Goal: Information Seeking & Learning: Learn about a topic

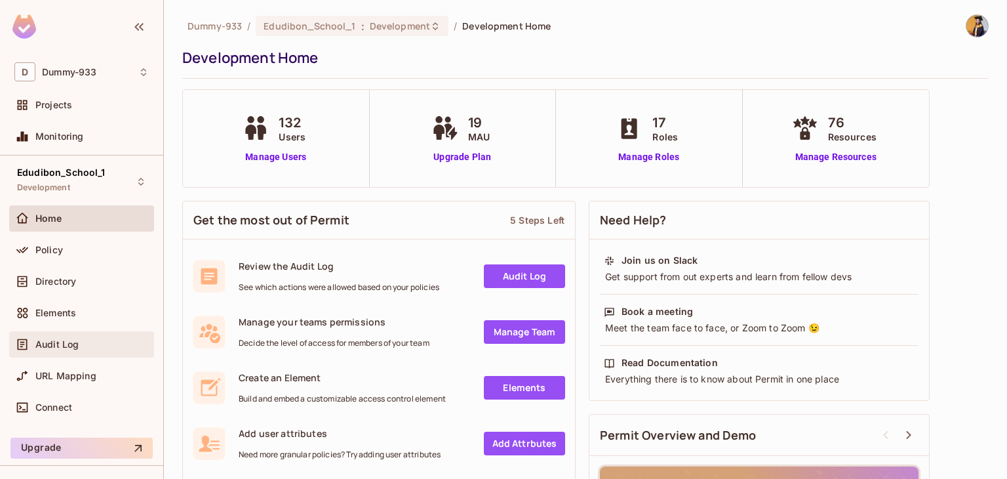
click at [50, 352] on div "Audit Log" at bounding box center [81, 344] width 145 height 26
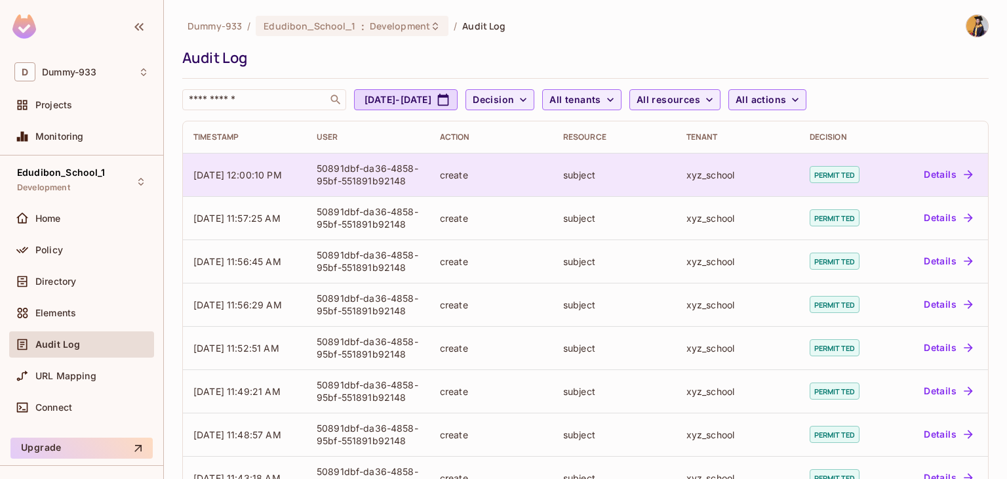
click at [827, 171] on span "permitted" at bounding box center [835, 174] width 50 height 17
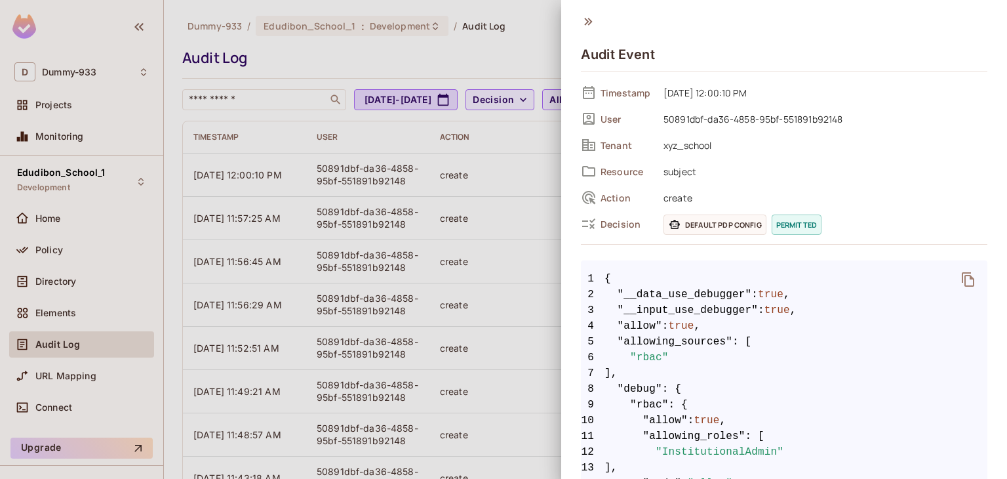
click at [523, 174] on div at bounding box center [503, 239] width 1007 height 479
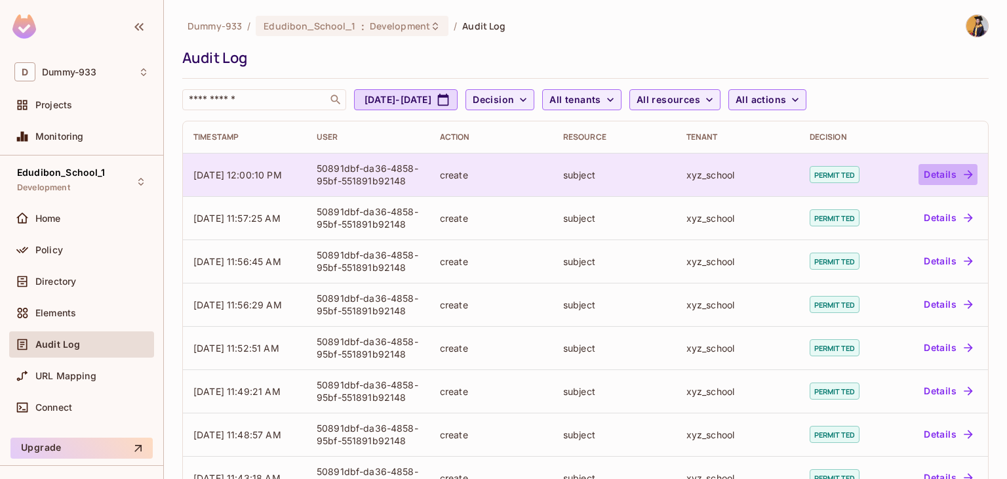
click at [929, 175] on button "Details" at bounding box center [948, 174] width 59 height 21
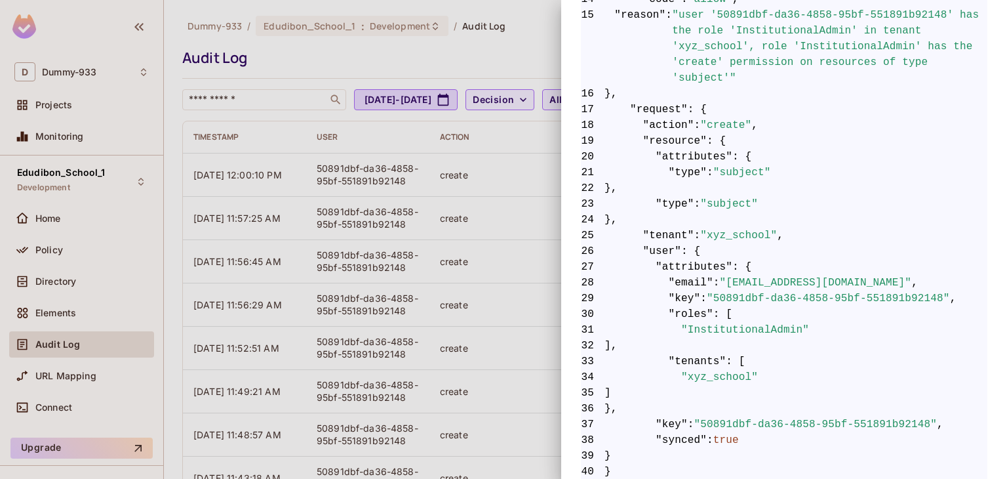
scroll to position [553, 0]
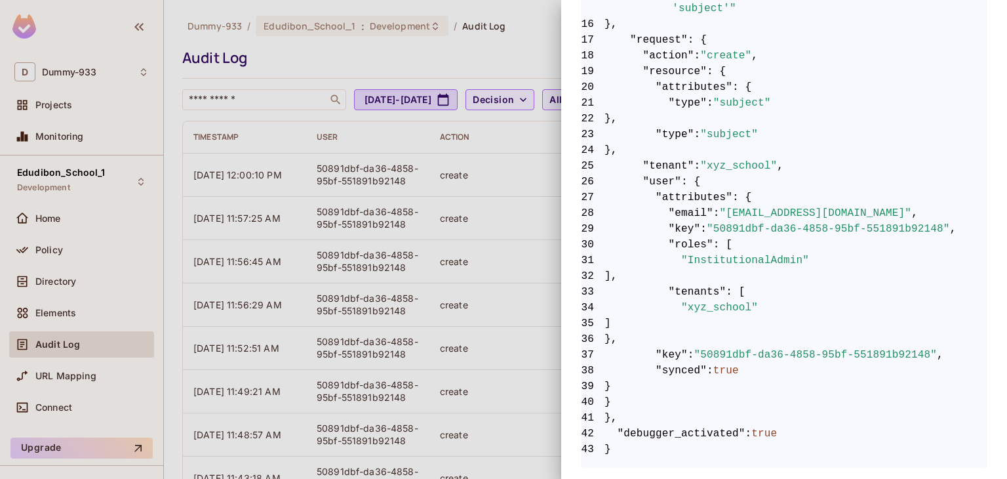
click at [497, 291] on div at bounding box center [503, 239] width 1007 height 479
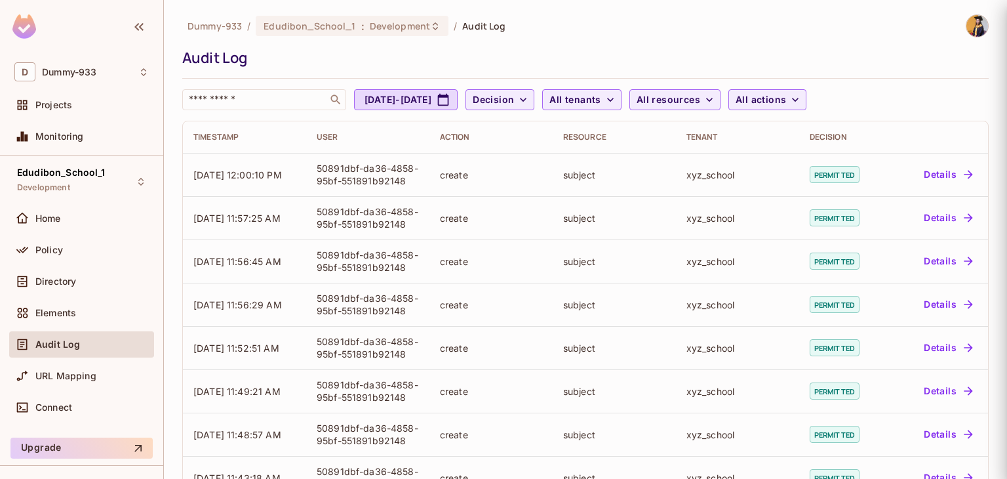
scroll to position [0, 0]
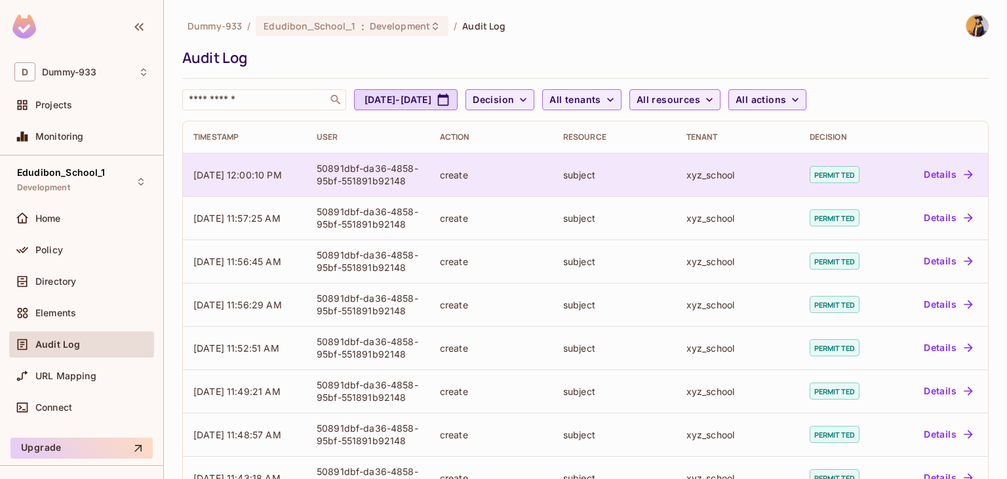
click at [363, 171] on div "50891dbf-da36-4858-95bf-551891b92148" at bounding box center [368, 174] width 102 height 25
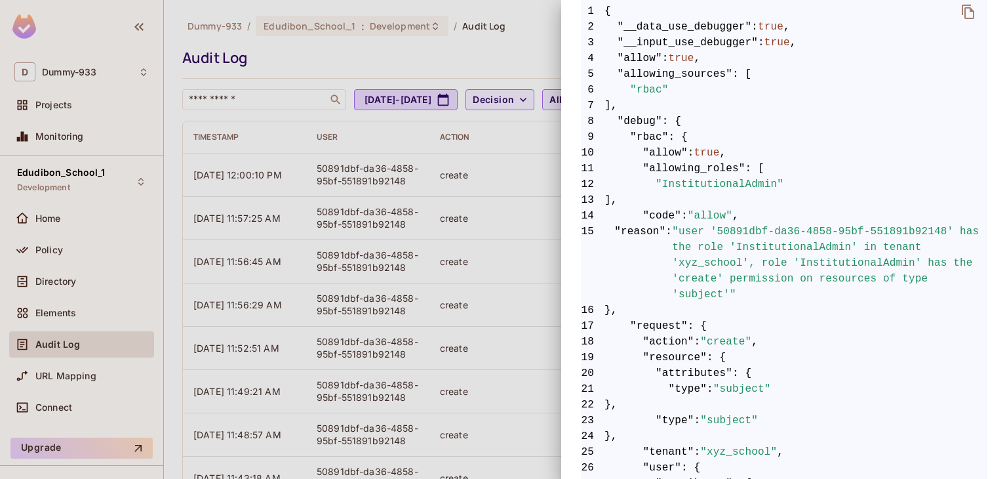
scroll to position [269, 0]
click at [403, 169] on div at bounding box center [503, 239] width 1007 height 479
